Goal: Task Accomplishment & Management: Use online tool/utility

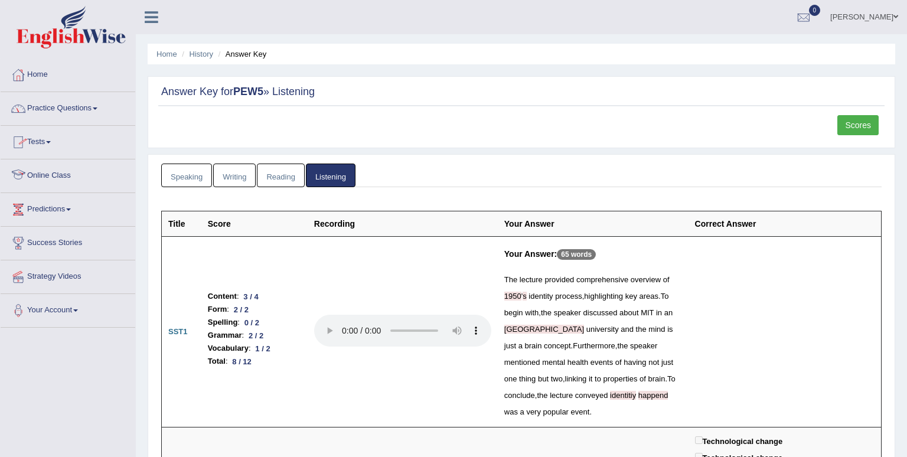
click at [76, 102] on link "Practice Questions" at bounding box center [68, 107] width 135 height 30
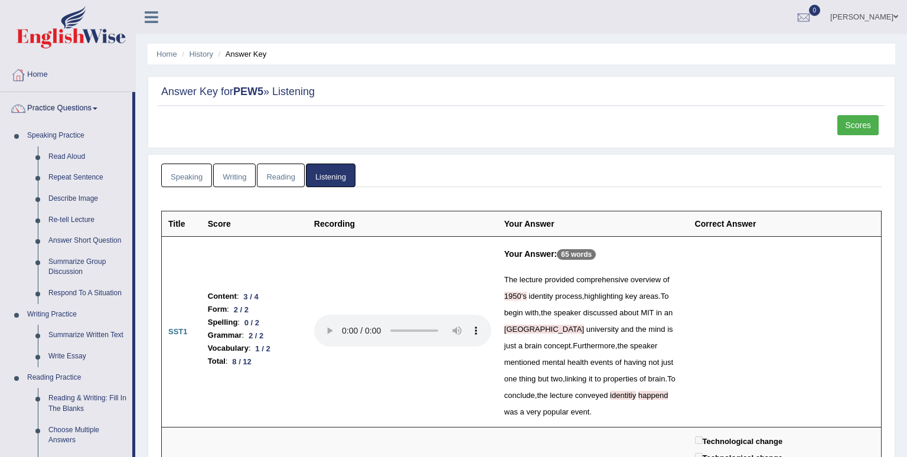
click at [76, 102] on link "Practice Questions" at bounding box center [67, 107] width 132 height 30
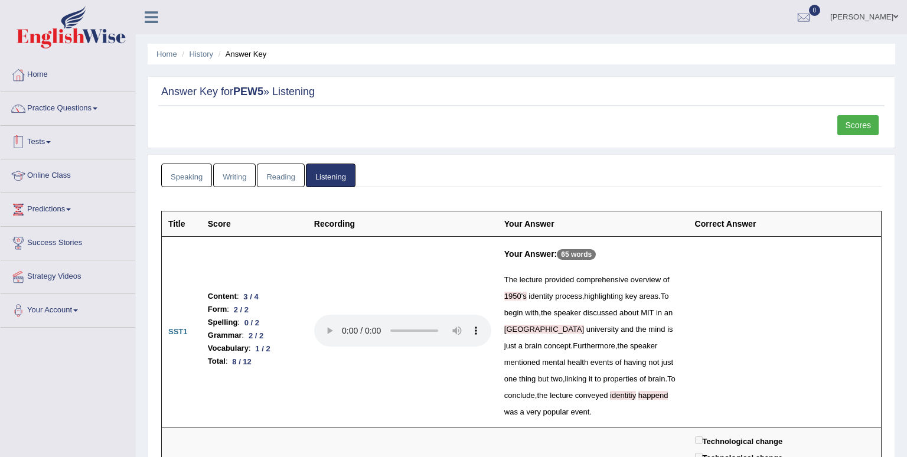
click at [48, 141] on link "Tests" at bounding box center [68, 141] width 135 height 30
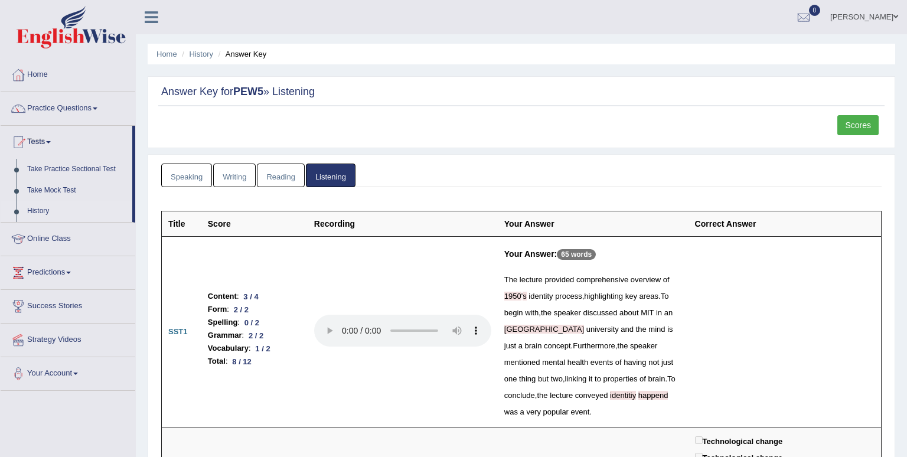
click at [37, 212] on link "History" at bounding box center [77, 211] width 110 height 21
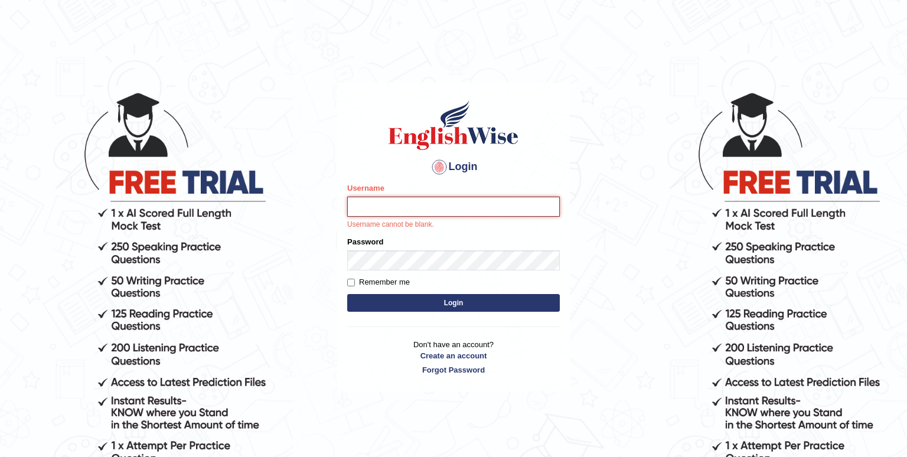
type input "vilayath"
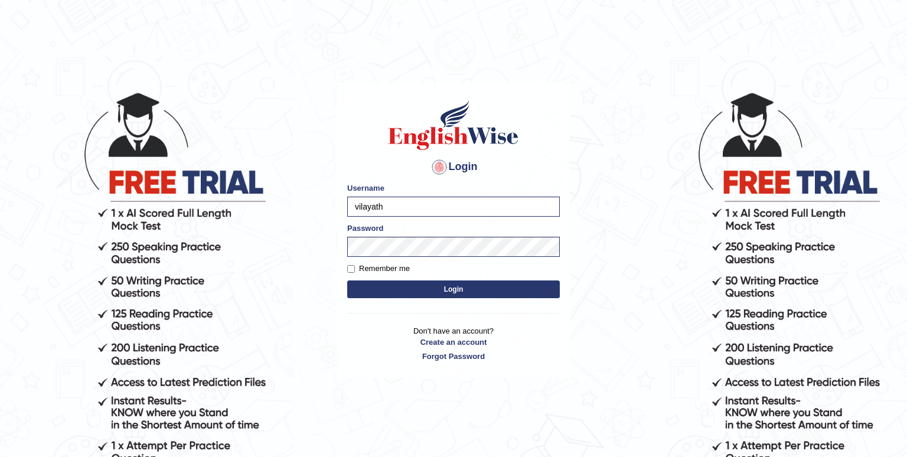
click at [429, 289] on button "Login" at bounding box center [453, 290] width 213 height 18
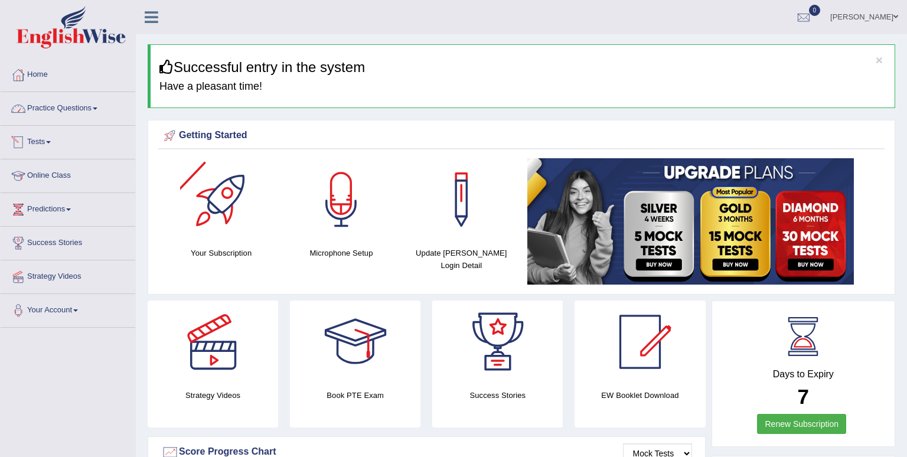
click at [62, 112] on link "Practice Questions" at bounding box center [68, 107] width 135 height 30
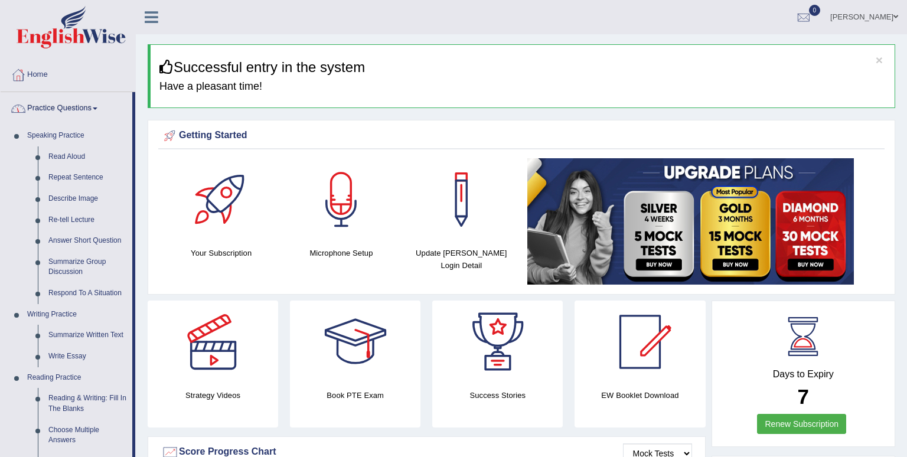
click at [62, 112] on link "Practice Questions" at bounding box center [67, 107] width 132 height 30
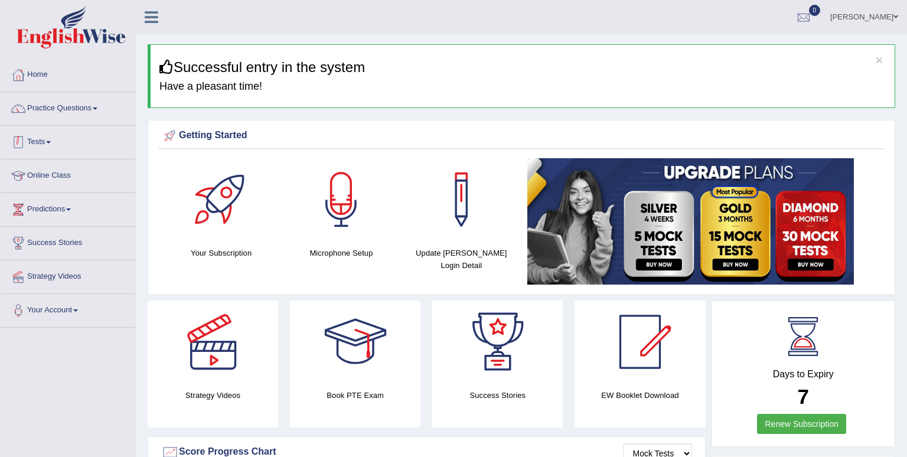
click at [48, 142] on link "Tests" at bounding box center [68, 141] width 135 height 30
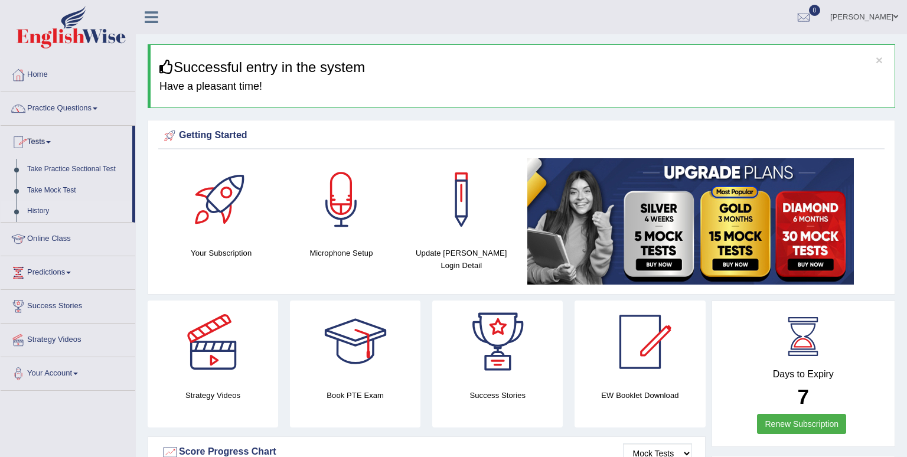
click at [38, 210] on link "History" at bounding box center [77, 211] width 110 height 21
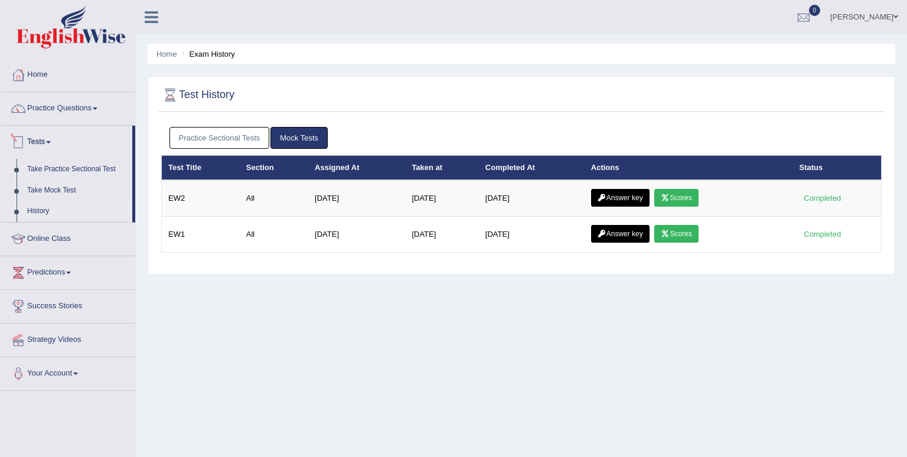
click at [213, 141] on link "Practice Sectional Tests" at bounding box center [220, 138] width 100 height 22
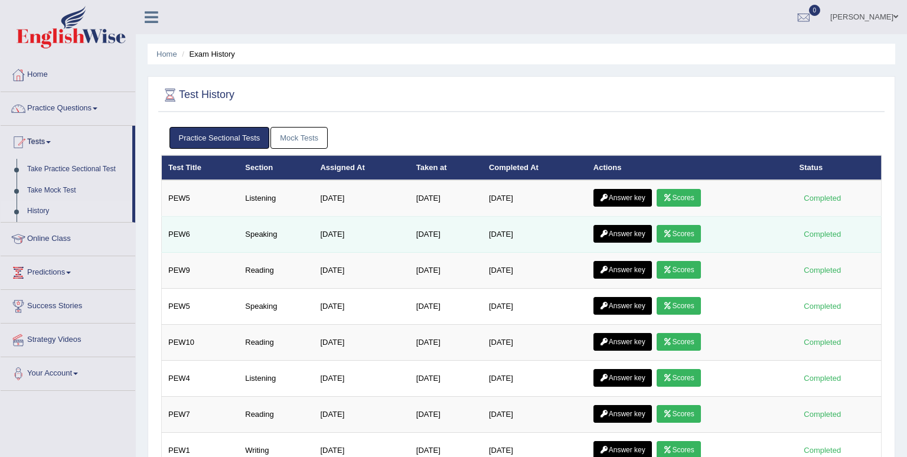
click at [639, 229] on link "Answer key" at bounding box center [623, 234] width 58 height 18
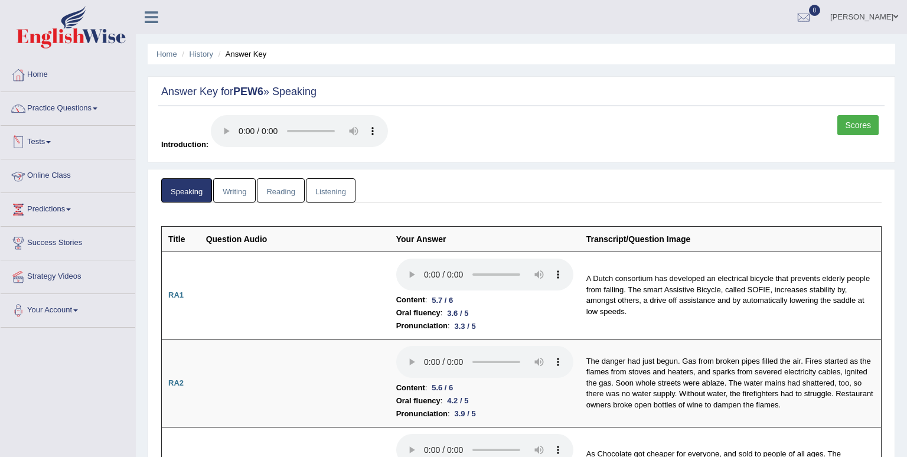
click at [54, 144] on link "Tests" at bounding box center [68, 141] width 135 height 30
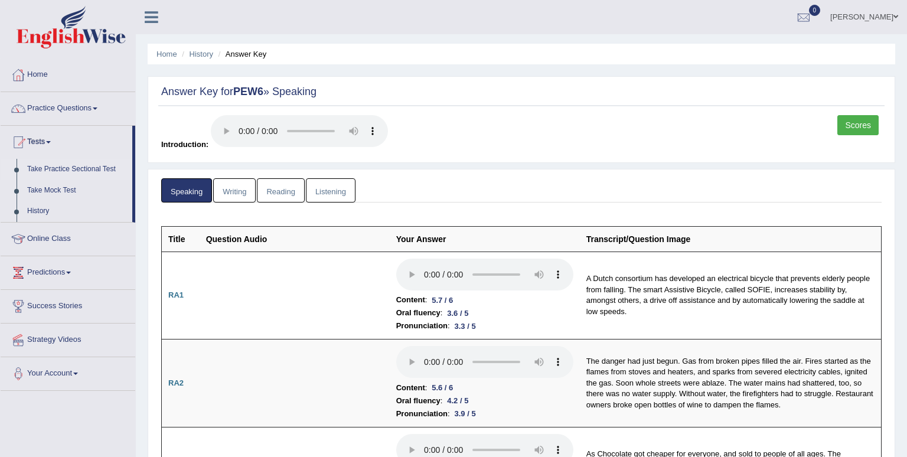
click at [57, 170] on link "Take Practice Sectional Test" at bounding box center [77, 169] width 110 height 21
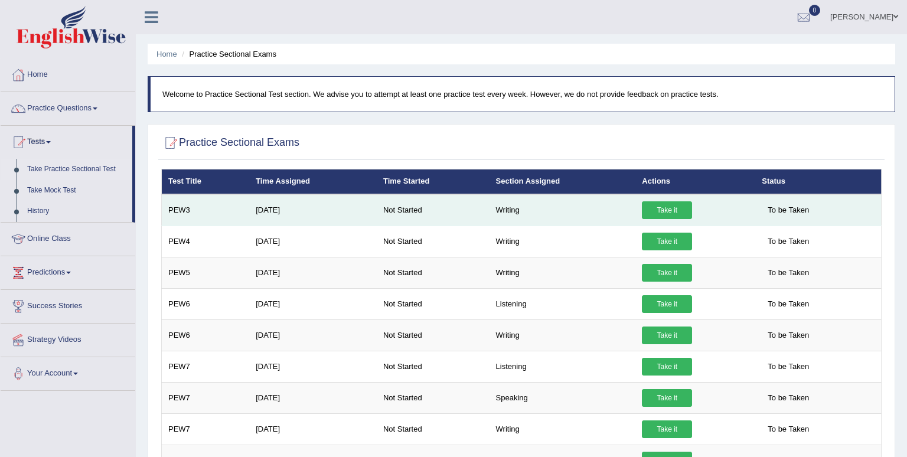
click at [668, 210] on link "Take it" at bounding box center [667, 210] width 50 height 18
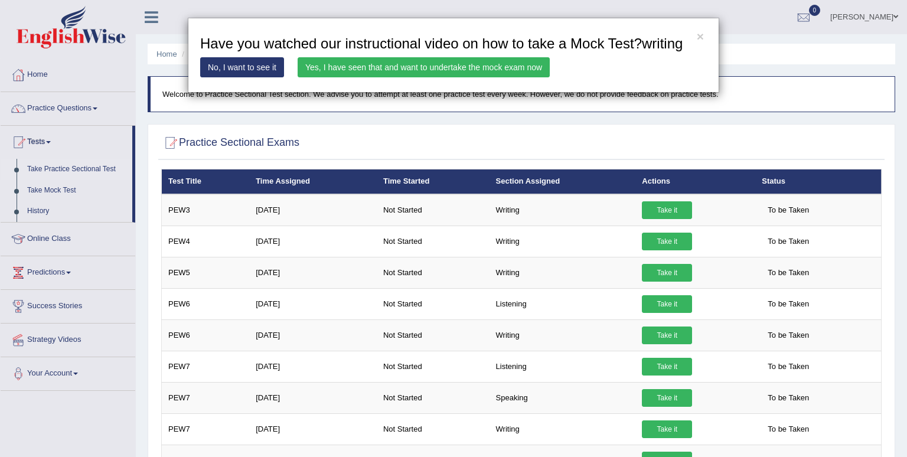
click at [500, 77] on link "Yes, I have seen that and want to undertake the mock exam now" at bounding box center [424, 67] width 252 height 20
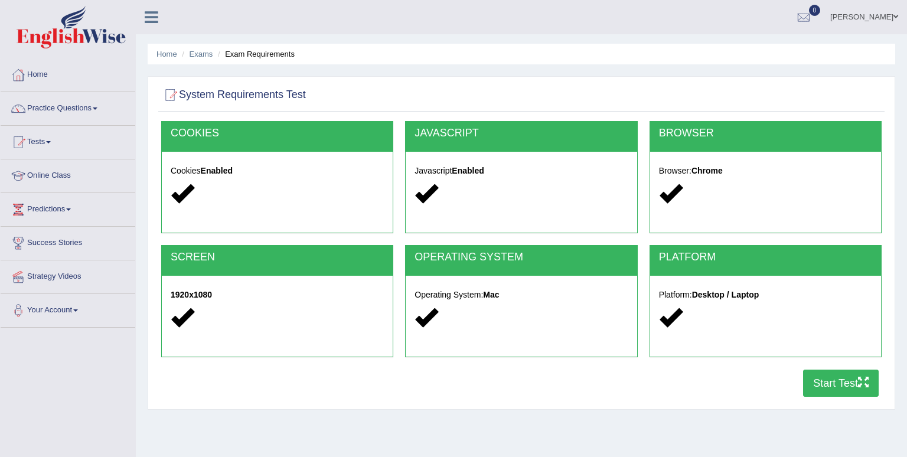
click at [828, 389] on button "Start Test" at bounding box center [841, 383] width 76 height 27
